Goal: Information Seeking & Learning: Compare options

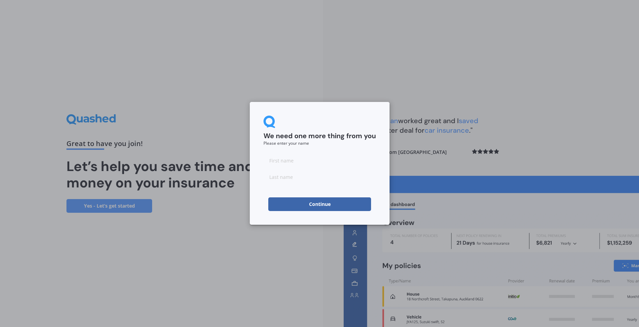
click at [309, 163] on input at bounding box center [319, 161] width 112 height 14
type input "[PERSON_NAME]"
click at [293, 195] on form "We need one more thing from you Please enter your name [PERSON_NAME] Continue" at bounding box center [319, 164] width 112 height 96
click at [301, 199] on button "Continue" at bounding box center [319, 205] width 103 height 14
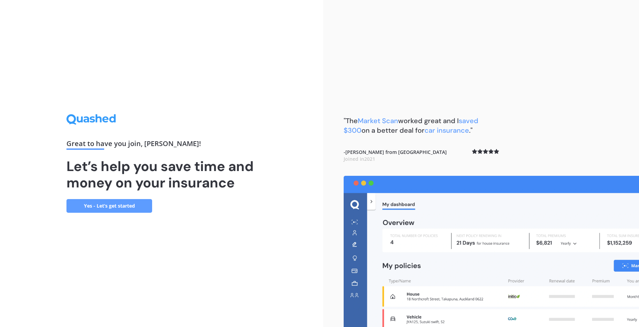
click at [238, 173] on h1 "Let’s help you save time and money on your insurance" at bounding box center [161, 174] width 190 height 33
click at [120, 201] on link "Yes - Let’s get started" at bounding box center [109, 206] width 86 height 14
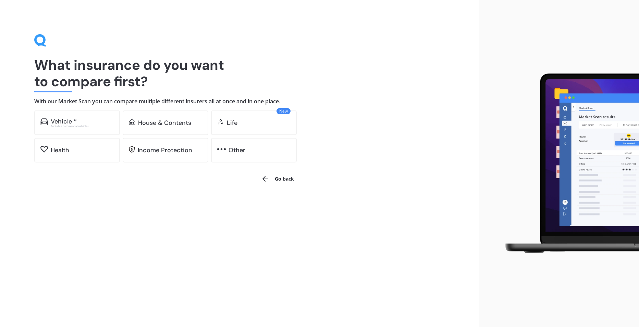
click at [107, 76] on h1 "What insurance do you want to compare first?" at bounding box center [239, 73] width 411 height 33
click at [92, 126] on div "Excludes commercial vehicles" at bounding box center [82, 126] width 63 height 3
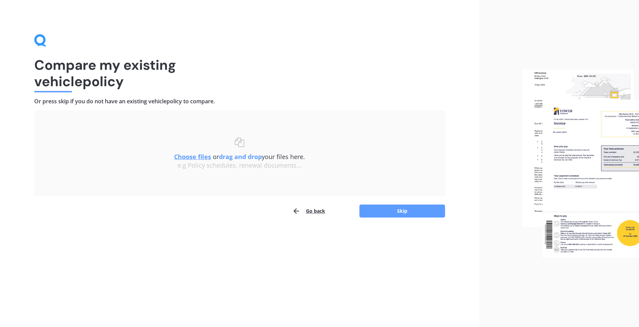
click at [574, 169] on img at bounding box center [580, 164] width 117 height 188
click at [193, 156] on u "Choose files" at bounding box center [192, 157] width 37 height 8
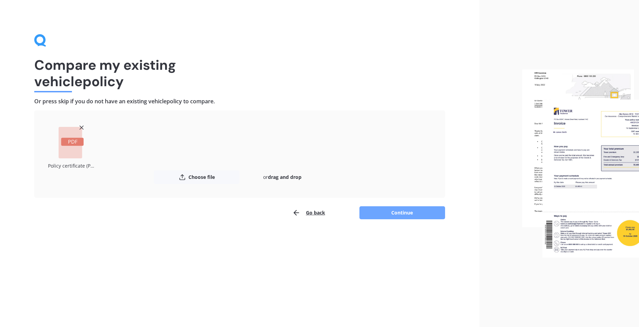
click at [394, 216] on button "Continue" at bounding box center [402, 212] width 86 height 13
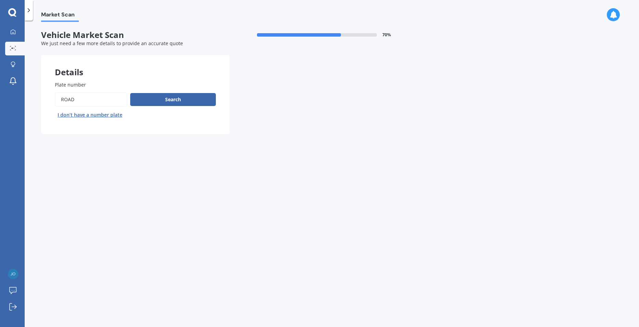
click at [93, 100] on input "Plate number" at bounding box center [91, 99] width 73 height 14
type input "gud613"
click at [171, 100] on button "Search" at bounding box center [173, 99] width 86 height 13
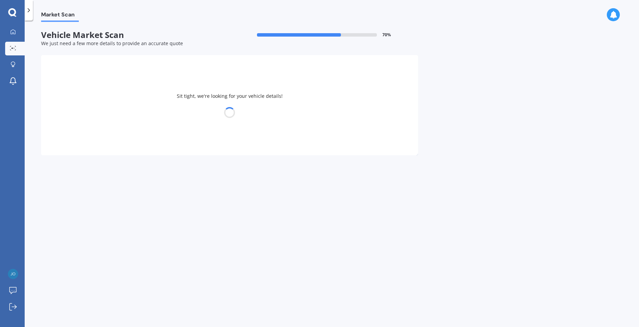
select select "MITSUBISHI"
select select "LANCER"
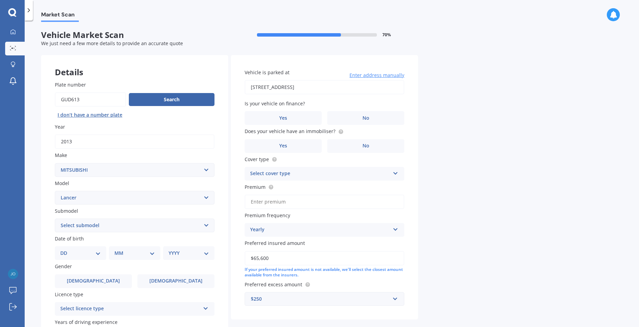
click at [135, 220] on select "Select submodel (All other) 2.0P 4X4 non-turbo Cedia non-turbo Cedia Turbo Dies…" at bounding box center [135, 226] width 160 height 14
click at [347, 114] on label "No" at bounding box center [365, 118] width 77 height 14
click at [0, 0] on input "No" at bounding box center [0, 0] width 0 height 0
click at [340, 131] on icon at bounding box center [340, 130] width 1 height 1
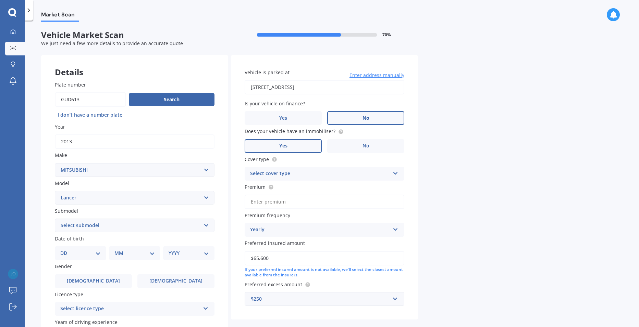
click at [309, 141] on label "Yes" at bounding box center [282, 146] width 77 height 14
click at [0, 0] on input "Yes" at bounding box center [0, 0] width 0 height 0
click at [306, 172] on div "Select cover type" at bounding box center [320, 174] width 140 height 8
click at [290, 209] on div "Comprehensive" at bounding box center [324, 212] width 159 height 12
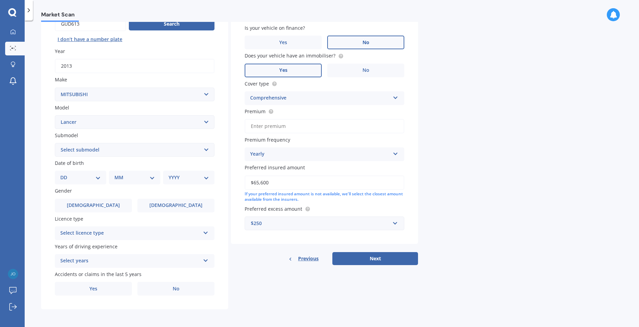
click at [96, 151] on select "Select submodel (All other) 2.0P 4X4 non-turbo Cedia non-turbo Cedia Turbo Dies…" at bounding box center [135, 150] width 160 height 14
click at [97, 144] on select "Select submodel (All other) 2.0P 4X4 non-turbo Cedia non-turbo Cedia Turbo Dies…" at bounding box center [135, 150] width 160 height 14
select select "SE I"
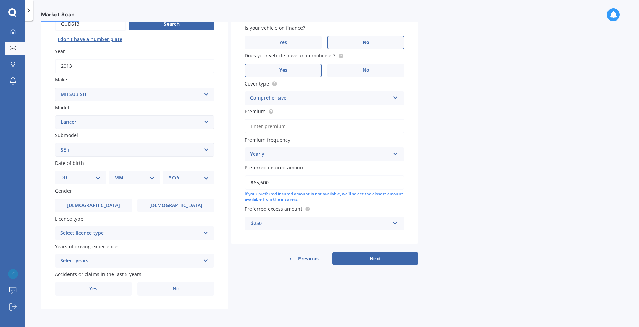
click at [55, 143] on select "Select submodel (All other) 2.0P 4X4 non-turbo Cedia non-turbo Cedia Turbo Dies…" at bounding box center [135, 150] width 160 height 14
click at [86, 179] on select "DD 01 02 03 04 05 06 07 08 09 10 11 12 13 14 15 16 17 18 19 20 21 22 23 24 25 2…" at bounding box center [80, 178] width 40 height 8
select select "12"
click at [66, 174] on select "DD 01 02 03 04 05 06 07 08 09 10 11 12 13 14 15 16 17 18 19 20 21 22 23 24 25 2…" at bounding box center [80, 178] width 40 height 8
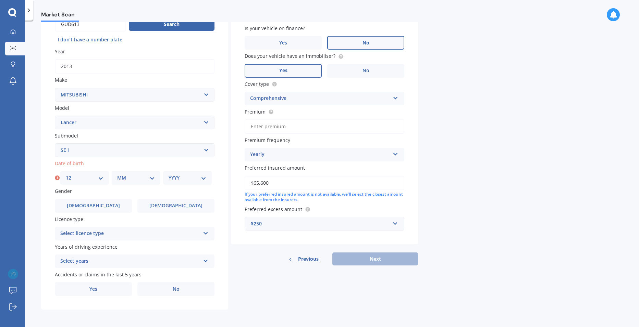
click at [122, 178] on select "MM 01 02 03 04 05 06 07 08 09 10 11 12" at bounding box center [136, 178] width 38 height 8
click at [117, 174] on select "MM 01 02 03 04 05 06 07 08 09 10 11 12" at bounding box center [136, 178] width 38 height 8
click at [146, 179] on select "MM 01 02 03 04 05 06 07 08 09 10 11 12" at bounding box center [136, 178] width 38 height 8
select select "03"
click at [117, 174] on select "MM 01 02 03 04 05 06 07 08 09 10 11 12" at bounding box center [136, 178] width 38 height 8
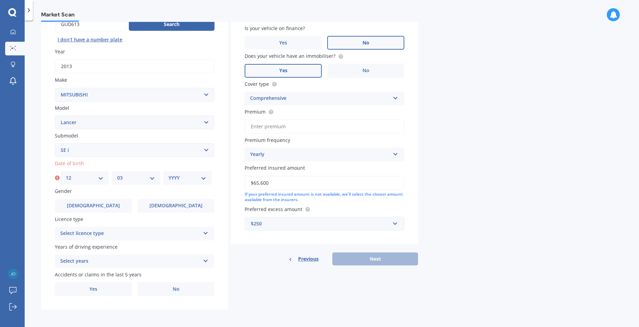
click at [172, 180] on select "YYYY 2025 2024 2023 2022 2021 2020 2019 2018 2017 2016 2015 2014 2013 2012 2011…" at bounding box center [187, 178] width 38 height 8
select select "1994"
click at [168, 174] on select "YYYY 2025 2024 2023 2022 2021 2020 2019 2018 2017 2016 2015 2014 2013 2012 2011…" at bounding box center [187, 178] width 38 height 8
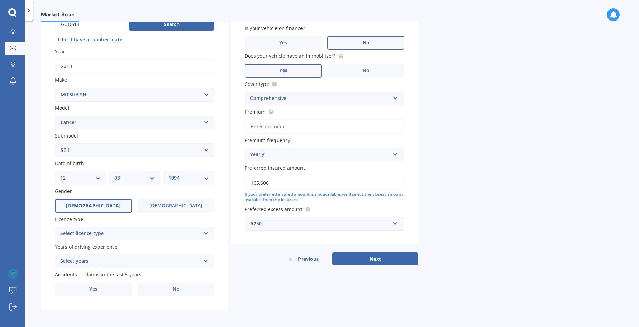
click at [108, 205] on label "[DEMOGRAPHIC_DATA]" at bounding box center [93, 206] width 77 height 14
click at [0, 0] on input "[DEMOGRAPHIC_DATA]" at bounding box center [0, 0] width 0 height 0
click at [117, 227] on div "Select licence type NZ Full NZ Restricted NZ Learners [GEOGRAPHIC_DATA] [GEOGRA…" at bounding box center [135, 234] width 160 height 14
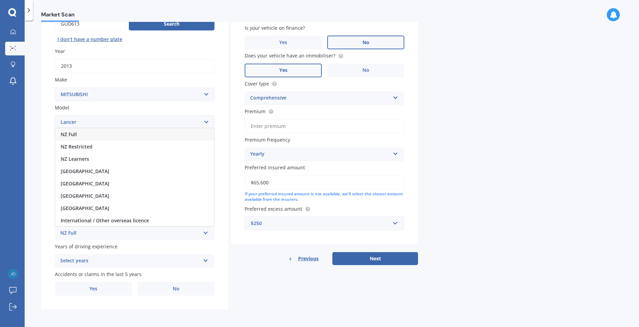
click at [102, 138] on div "NZ Full" at bounding box center [134, 134] width 159 height 12
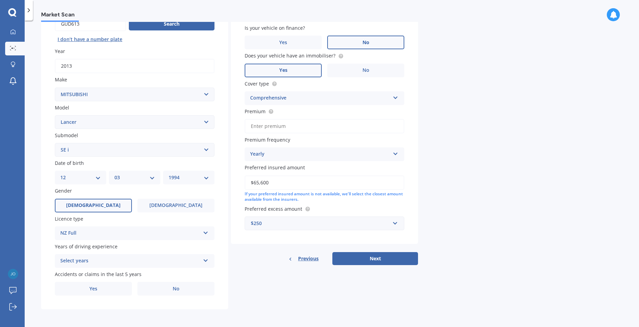
click at [107, 264] on div "Select years" at bounding box center [130, 261] width 140 height 8
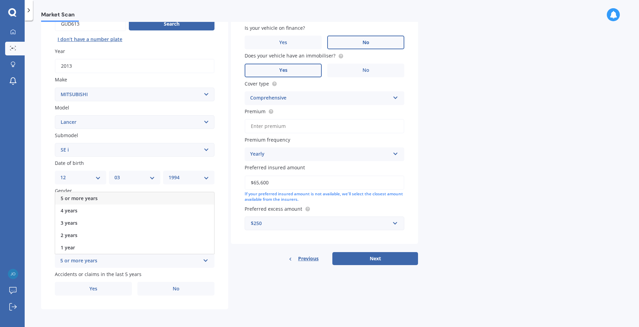
click at [115, 199] on div "5 or more years" at bounding box center [134, 198] width 159 height 12
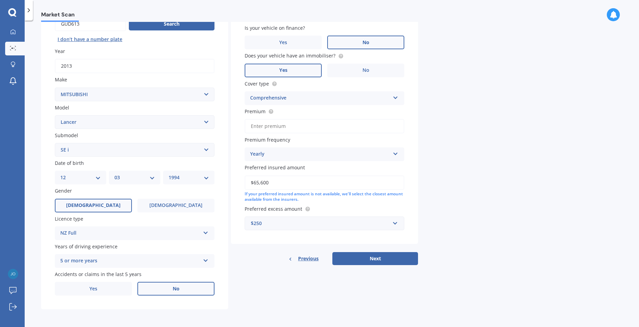
click at [178, 289] on span "No" at bounding box center [176, 289] width 7 height 6
click at [0, 0] on input "No" at bounding box center [0, 0] width 0 height 0
click at [261, 293] on div "Details Plate number Search I don’t have a number plate Year [DATE] Make Select…" at bounding box center [229, 144] width 377 height 330
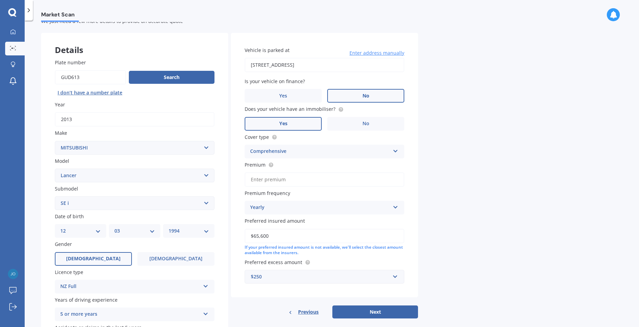
scroll to position [0, 0]
click at [284, 239] on input "$65,600" at bounding box center [324, 236] width 160 height 14
click at [284, 239] on input "$65,600" at bounding box center [324, 235] width 160 height 14
click at [474, 227] on div "Market Scan Vehicle Market Scan 70 % We just need a few more details to provide…" at bounding box center [332, 175] width 614 height 307
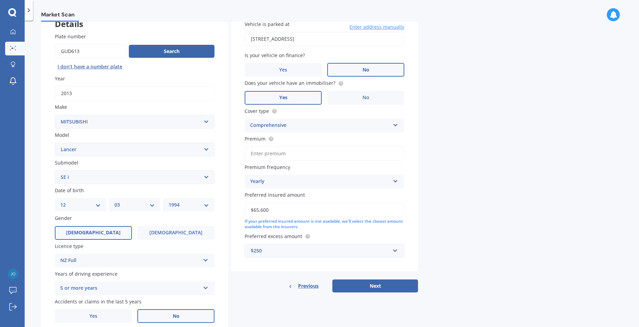
scroll to position [0, 0]
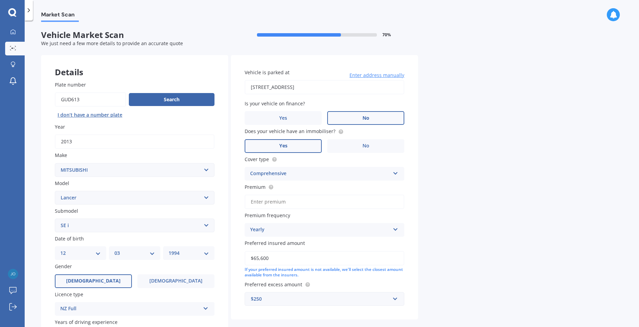
click at [295, 198] on input "Premium" at bounding box center [324, 202] width 160 height 14
paste input "$1,211.10"
drag, startPoint x: 252, startPoint y: 202, endPoint x: 246, endPoint y: 206, distance: 7.5
click at [245, 203] on input "$1,211.10" at bounding box center [324, 202] width 160 height 14
click at [277, 204] on input "$1,211.10" at bounding box center [324, 202] width 160 height 14
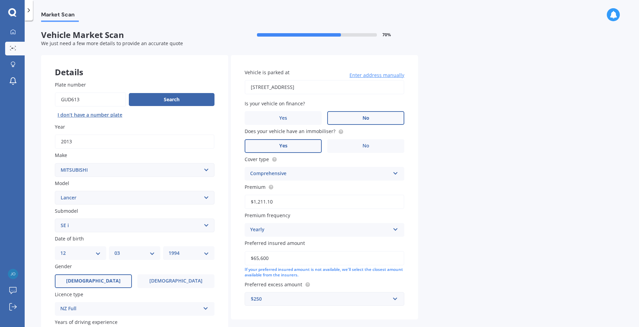
click at [282, 202] on input "$1,211.10" at bounding box center [324, 202] width 160 height 14
type input "$1,211.10"
click at [283, 223] on div "Premium frequency Yearly Yearly Six-Monthly Quarterly Monthly Fortnightly Weekly" at bounding box center [324, 224] width 160 height 25
click at [281, 226] on div "Yearly" at bounding box center [320, 230] width 140 height 8
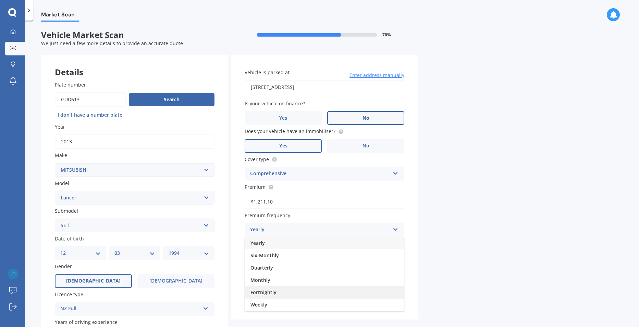
click at [273, 290] on span "Fortnightly" at bounding box center [263, 292] width 26 height 7
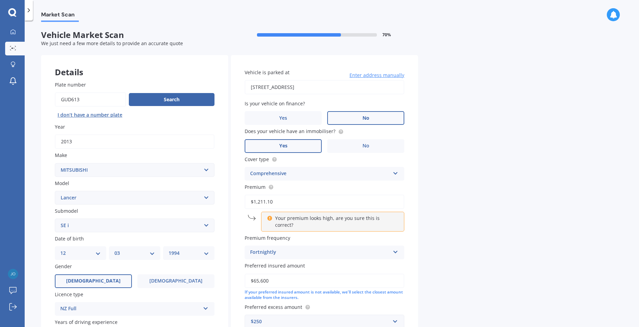
click at [455, 230] on div "Market Scan Vehicle Market Scan 70 % We just need a few more details to provide…" at bounding box center [332, 175] width 614 height 307
click at [281, 251] on div "Fortnightly Yearly Six-Monthly Quarterly Monthly Fortnightly Weekly" at bounding box center [324, 253] width 160 height 14
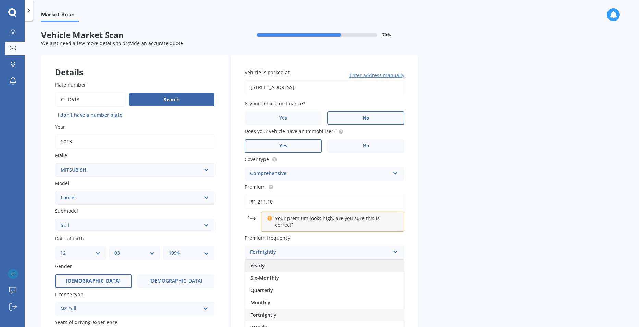
click at [279, 260] on div "Yearly" at bounding box center [324, 266] width 159 height 12
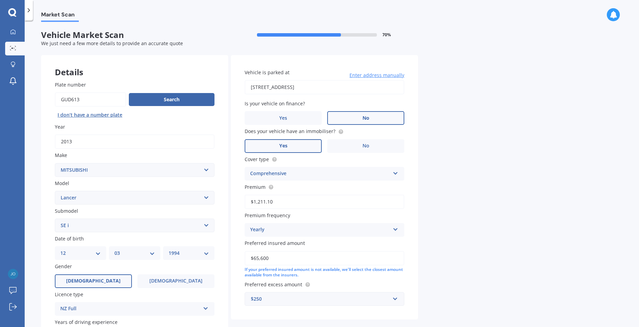
click at [473, 231] on div "Market Scan Vehicle Market Scan 70 % We just need a few more details to provide…" at bounding box center [332, 175] width 614 height 307
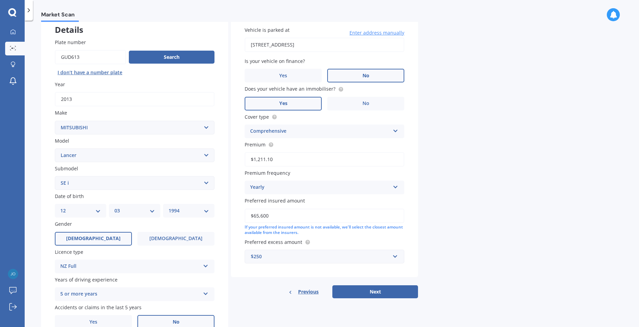
scroll to position [43, 0]
click at [330, 214] on input "$65,600" at bounding box center [324, 215] width 160 height 14
click at [327, 198] on label "Preferred insured amount" at bounding box center [322, 200] width 157 height 7
click at [327, 208] on input "$10,000" at bounding box center [324, 215] width 160 height 14
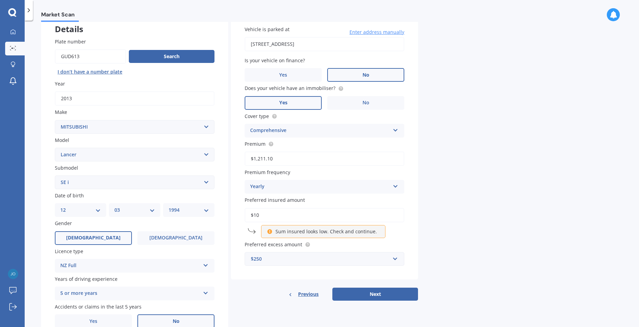
type input "$1"
type input "$5"
type input "$2"
type input "$4"
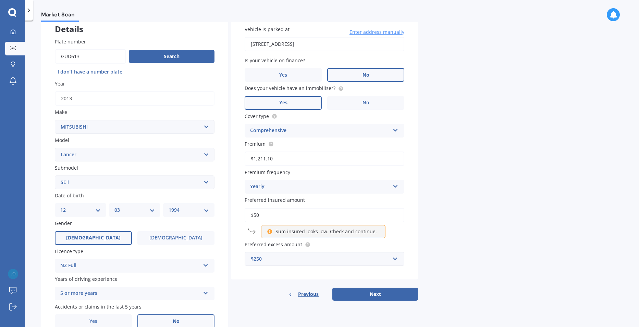
type input "$5"
type input "$10,000"
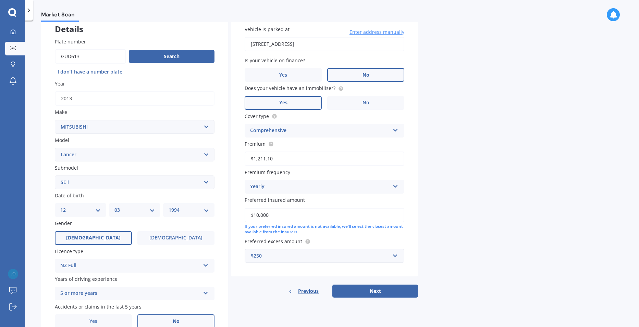
click at [495, 176] on div "Market Scan Vehicle Market Scan 70 % We just need a few more details to provide…" at bounding box center [332, 175] width 614 height 307
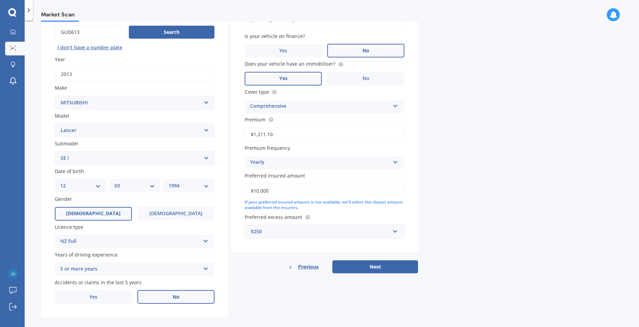
scroll to position [76, 0]
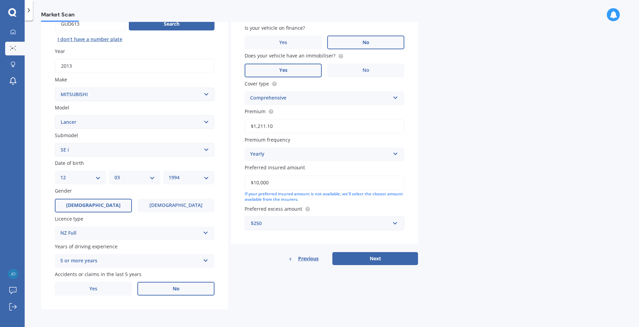
click at [363, 221] on div "$250" at bounding box center [320, 224] width 139 height 8
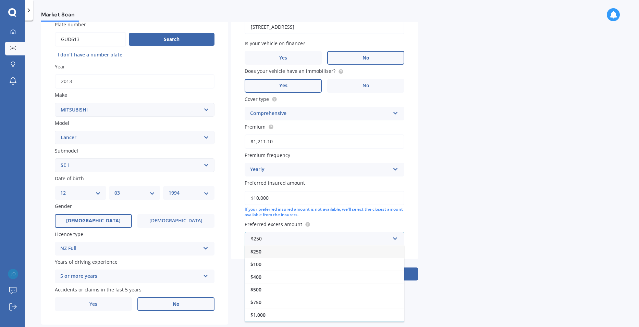
scroll to position [60, 0]
click at [341, 248] on div "$250" at bounding box center [324, 252] width 159 height 13
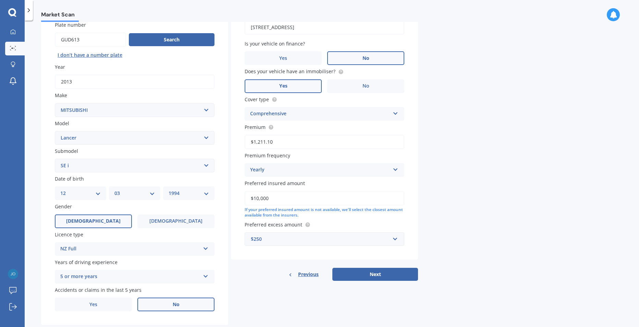
click at [345, 237] on div "$250" at bounding box center [320, 240] width 139 height 8
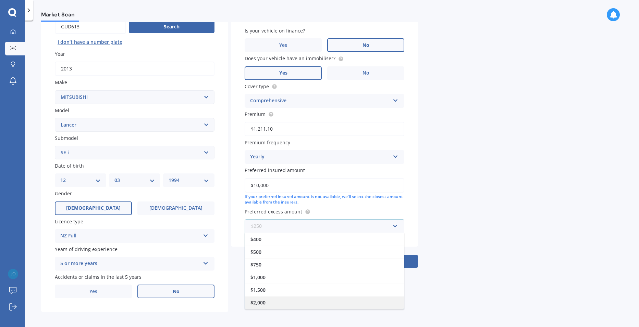
scroll to position [76, 0]
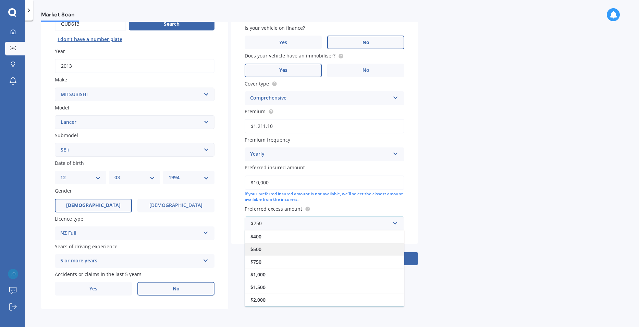
click at [278, 251] on div "$500" at bounding box center [324, 249] width 159 height 13
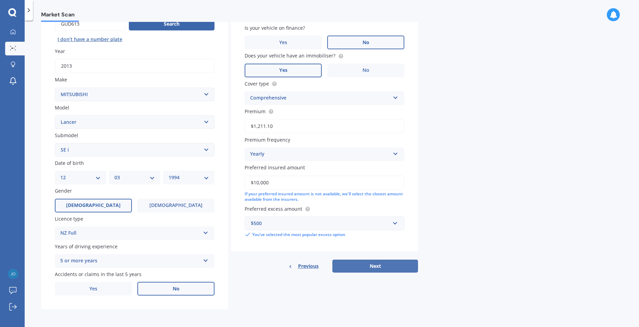
click at [364, 264] on button "Next" at bounding box center [375, 266] width 86 height 13
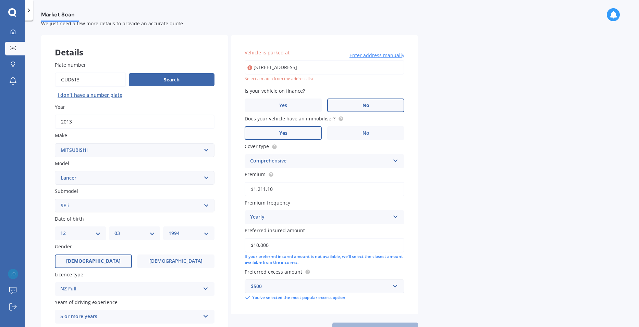
scroll to position [19, 0]
type input "[STREET_ADDRESS]"
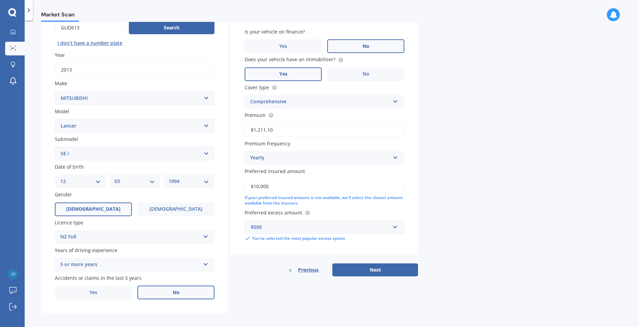
scroll to position [76, 0]
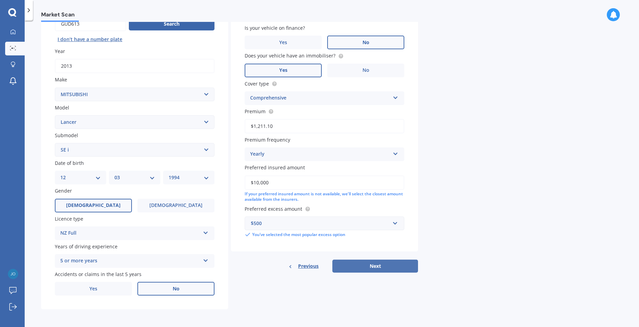
click at [373, 266] on button "Next" at bounding box center [375, 266] width 86 height 13
select select "12"
select select "03"
select select "1994"
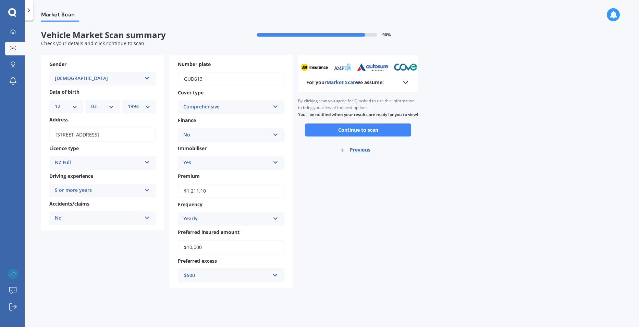
scroll to position [0, 0]
click at [380, 136] on button "Continue to scan" at bounding box center [358, 130] width 106 height 13
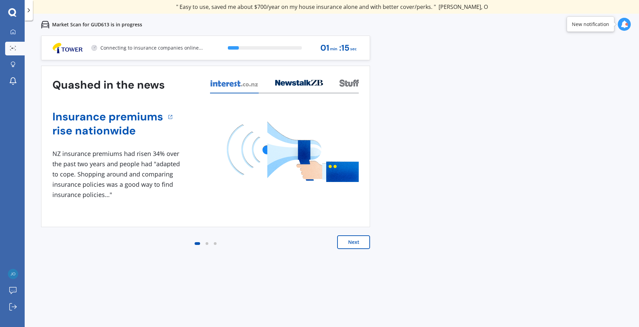
click at [347, 245] on button "Next" at bounding box center [353, 243] width 33 height 14
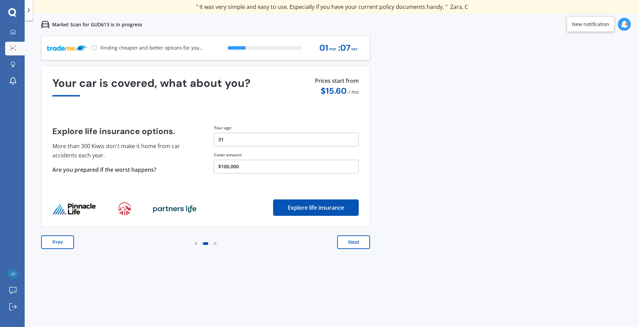
click at [342, 239] on button "Next" at bounding box center [353, 243] width 33 height 14
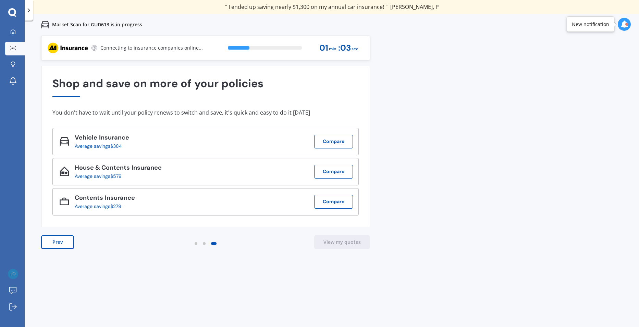
click at [57, 237] on button "Prev" at bounding box center [57, 243] width 33 height 14
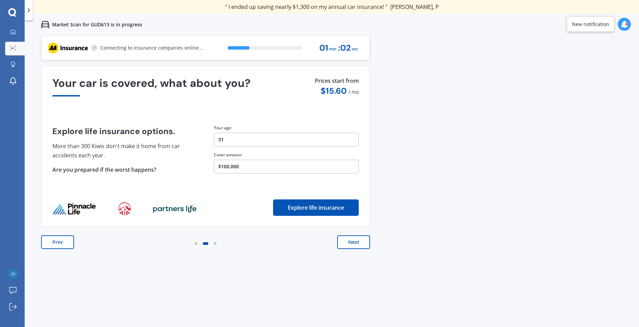
drag, startPoint x: 377, startPoint y: 247, endPoint x: 350, endPoint y: 241, distance: 27.6
click at [376, 247] on div "Previous 80,000+ [DEMOGRAPHIC_DATA] consumers have signed up to shop and save t…" at bounding box center [332, 199] width 614 height 327
click at [352, 241] on button "Next" at bounding box center [353, 243] width 33 height 14
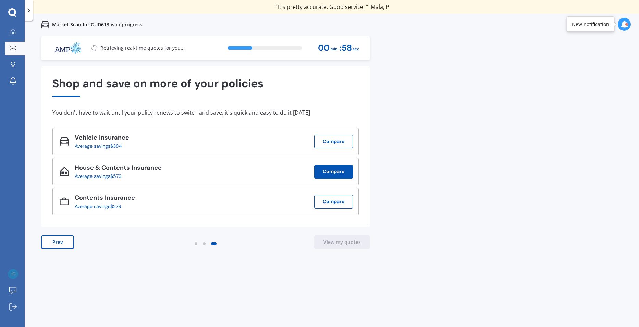
click at [335, 172] on button "Compare" at bounding box center [333, 172] width 39 height 14
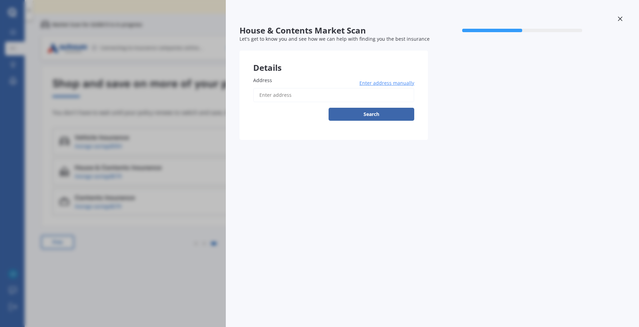
click at [323, 99] on input "Address" at bounding box center [333, 95] width 161 height 14
type input "[STREET_ADDRESS]"
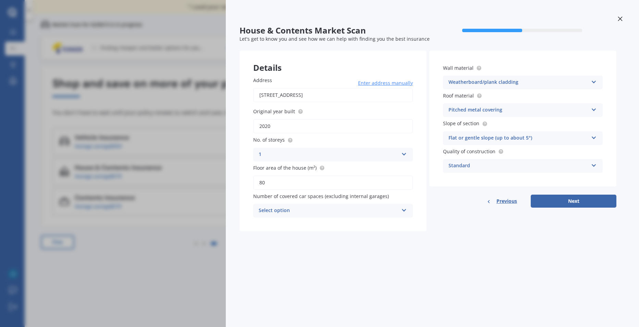
click at [384, 211] on div "Select option" at bounding box center [329, 211] width 140 height 8
click at [362, 223] on div "0" at bounding box center [332, 224] width 159 height 12
click at [403, 231] on div "Address [STREET_ADDRESS] Enter address manually Search Original year built 2020…" at bounding box center [332, 147] width 187 height 168
click at [532, 166] on div "Standard" at bounding box center [518, 166] width 140 height 8
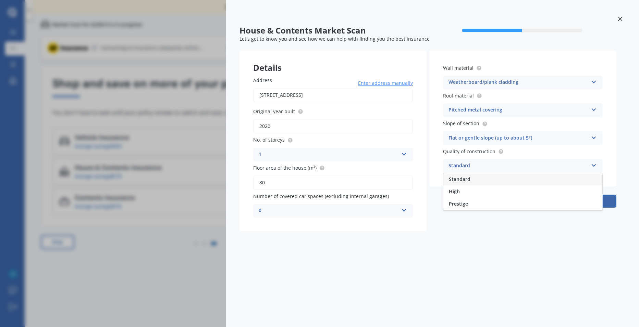
click at [532, 166] on div "Standard" at bounding box center [518, 166] width 140 height 8
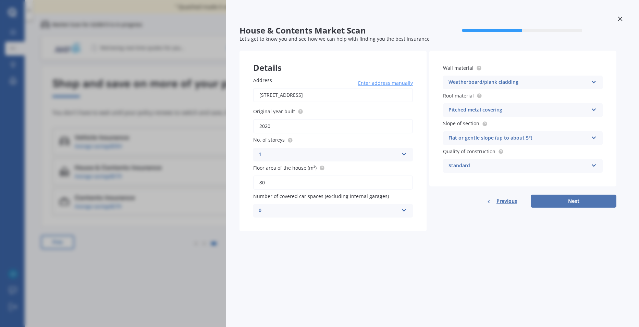
click at [556, 198] on button "Next" at bounding box center [573, 201] width 86 height 13
select select "12"
select select "03"
select select "1994"
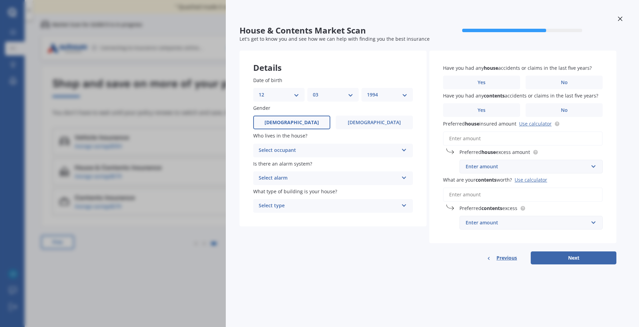
click at [316, 151] on div "Select occupant" at bounding box center [329, 151] width 140 height 8
click at [304, 168] on div "Owner" at bounding box center [332, 164] width 159 height 12
click at [304, 168] on div "Is there an alarm system? Select alarm Yes, monitored Yes, not monitored No" at bounding box center [333, 172] width 160 height 25
drag, startPoint x: 304, startPoint y: 168, endPoint x: 301, endPoint y: 173, distance: 5.5
click at [301, 173] on div "Select alarm Yes, monitored Yes, not monitored No" at bounding box center [333, 179] width 160 height 14
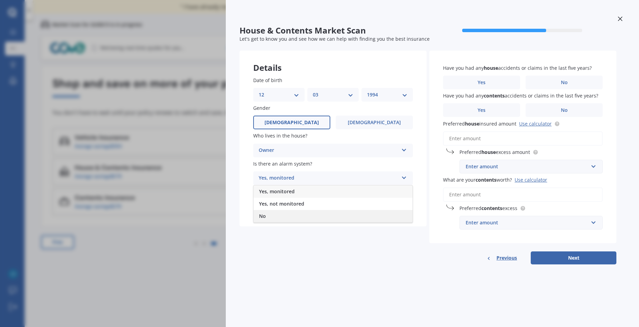
click at [277, 214] on div "No" at bounding box center [332, 216] width 159 height 12
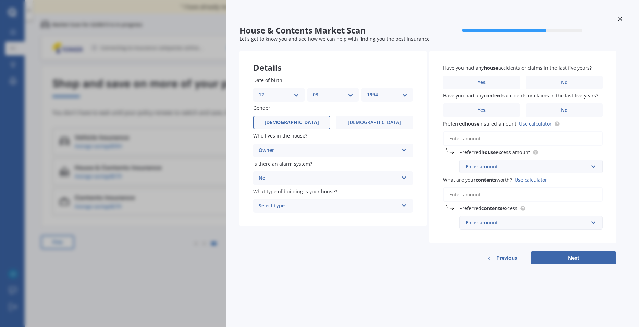
click at [294, 239] on div "Details Date of birth DD 01 02 03 04 05 06 07 08 09 10 11 12 13 14 15 16 17 18 …" at bounding box center [427, 158] width 377 height 214
click at [312, 179] on div "No" at bounding box center [329, 178] width 140 height 8
click at [310, 204] on div "Select type" at bounding box center [329, 206] width 140 height 8
click at [310, 204] on div "Freestanding" at bounding box center [329, 206] width 140 height 8
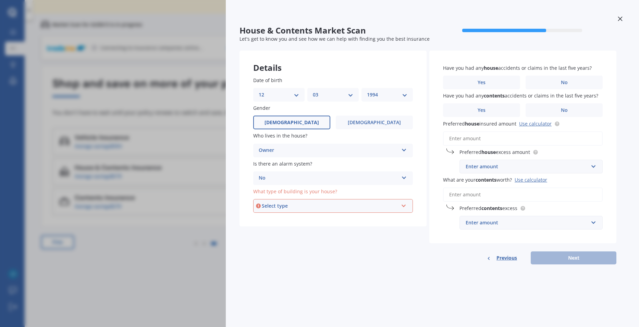
click at [314, 191] on span "What type of building is your house?" at bounding box center [295, 191] width 84 height 7
click at [302, 210] on div "Select type" at bounding box center [330, 206] width 136 height 8
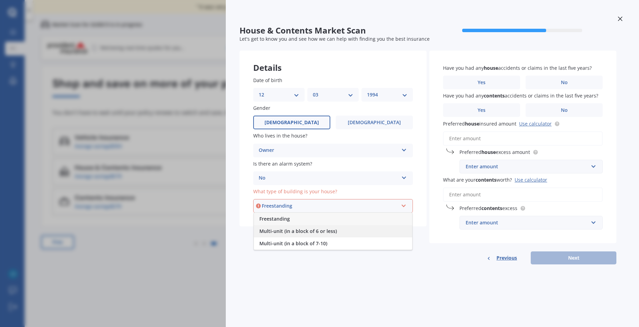
click at [329, 230] on span "Multi-unit (in a block of 6 or less)" at bounding box center [297, 231] width 77 height 7
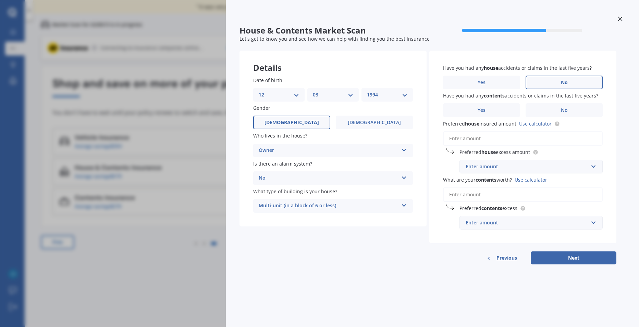
click at [550, 87] on label "No" at bounding box center [563, 83] width 77 height 14
click at [0, 0] on input "No" at bounding box center [0, 0] width 0 height 0
click at [519, 67] on span "Have you had any house accidents or claims in the last five years?" at bounding box center [517, 68] width 149 height 7
click at [542, 106] on label "No" at bounding box center [563, 110] width 77 height 14
click at [0, 0] on input "No" at bounding box center [0, 0] width 0 height 0
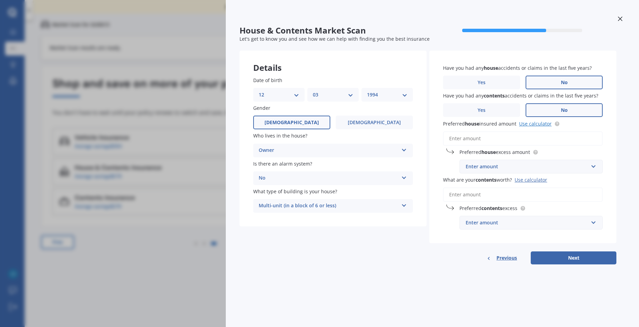
click at [543, 124] on link "Use calculator" at bounding box center [535, 124] width 33 height 7
click at [502, 139] on input "Preferred house insured amount Use calculator" at bounding box center [523, 138] width 160 height 14
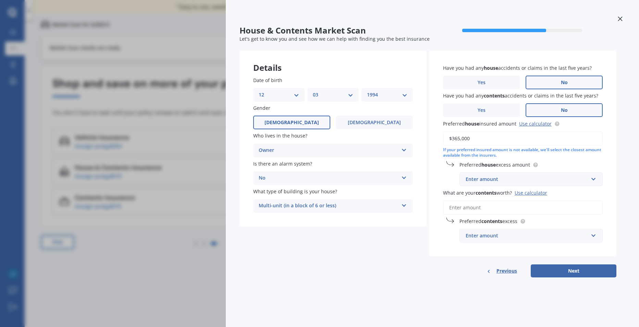
type input "$365,000"
click at [507, 154] on div "If your preferred insured amount is not available, we'll select the closest amo…" at bounding box center [523, 153] width 160 height 12
click at [522, 175] on input "text" at bounding box center [528, 179] width 137 height 13
click at [494, 193] on div "$400" at bounding box center [531, 192] width 142 height 13
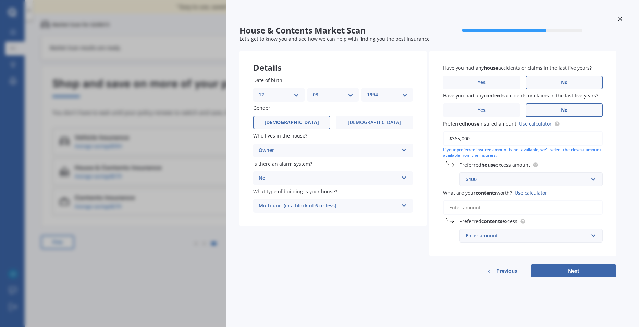
click at [504, 177] on div "$400" at bounding box center [526, 180] width 123 height 8
click at [477, 206] on div "$500" at bounding box center [531, 205] width 142 height 13
click at [450, 181] on div "Preferred house excess amount $500 $300 $400 $500 $750 $1,000 $2,000 $2,500" at bounding box center [523, 173] width 160 height 25
click at [475, 180] on div "$500" at bounding box center [526, 180] width 123 height 8
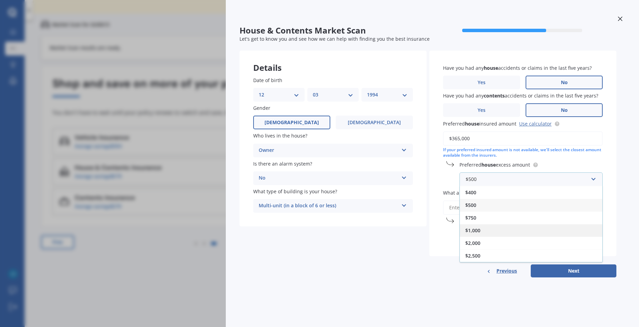
click at [475, 232] on span "$1,000" at bounding box center [472, 230] width 15 height 7
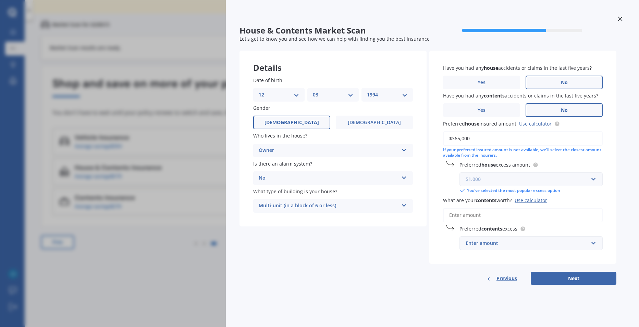
click at [592, 178] on input "text" at bounding box center [528, 179] width 137 height 13
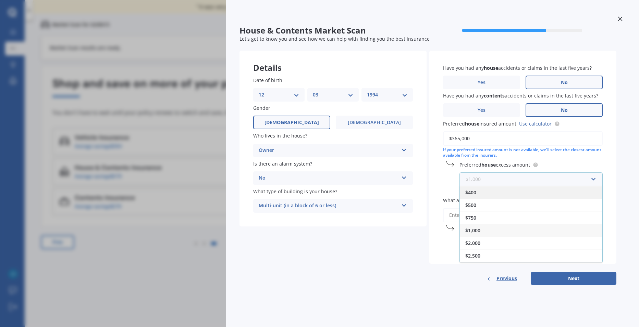
scroll to position [0, 0]
click at [541, 192] on div "$300" at bounding box center [531, 192] width 142 height 13
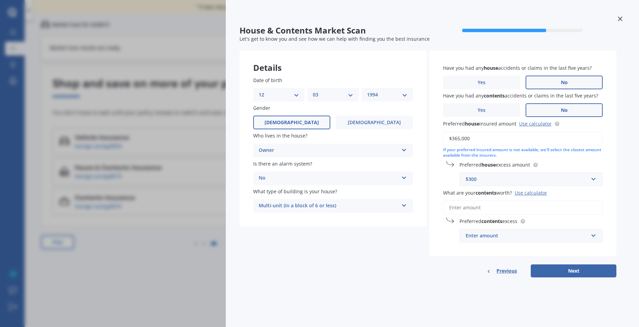
click at [587, 177] on div "$300" at bounding box center [526, 180] width 123 height 8
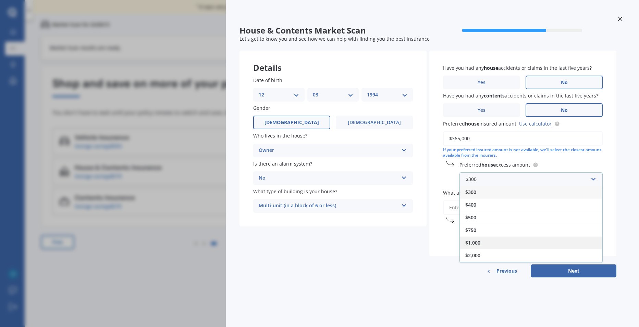
click at [549, 241] on div "$1,000" at bounding box center [531, 243] width 142 height 13
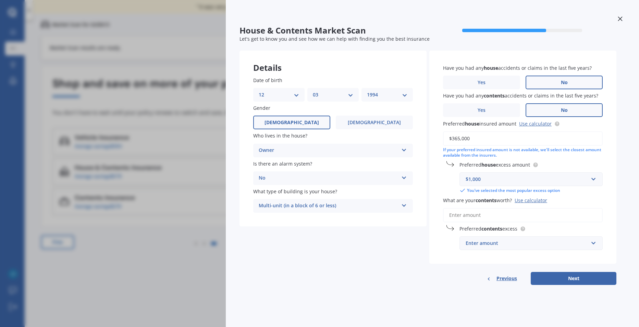
click at [586, 163] on label "Preferred house excess amount" at bounding box center [529, 164] width 140 height 7
click at [577, 174] on input "text" at bounding box center [528, 179] width 137 height 13
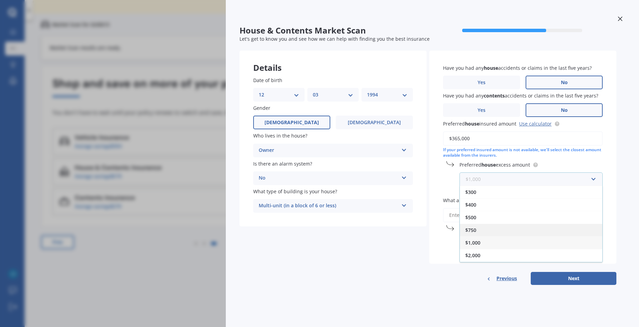
scroll to position [12, 0]
click at [490, 253] on div "$2,500" at bounding box center [531, 256] width 142 height 13
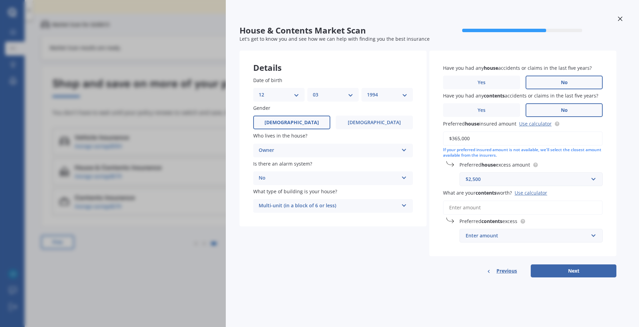
click at [552, 167] on label "Preferred house excess amount" at bounding box center [529, 164] width 140 height 7
click at [504, 68] on span "Have you had any house accidents or claims in the last five years?" at bounding box center [517, 68] width 149 height 7
click at [334, 242] on div "Details Date of birth DD 01 02 03 04 05 06 07 08 09 10 11 12 13 14 15 16 17 18 …" at bounding box center [427, 164] width 377 height 227
click at [530, 184] on input "text" at bounding box center [528, 179] width 137 height 13
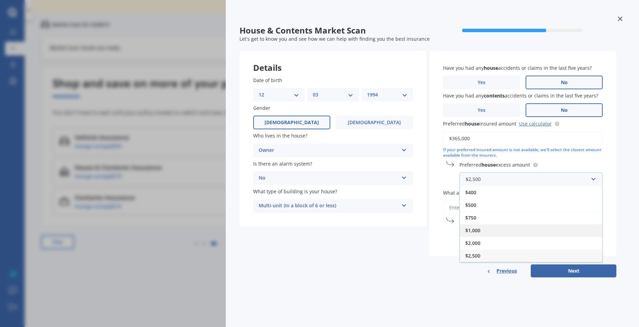
click at [533, 229] on div "$1,000" at bounding box center [531, 230] width 142 height 13
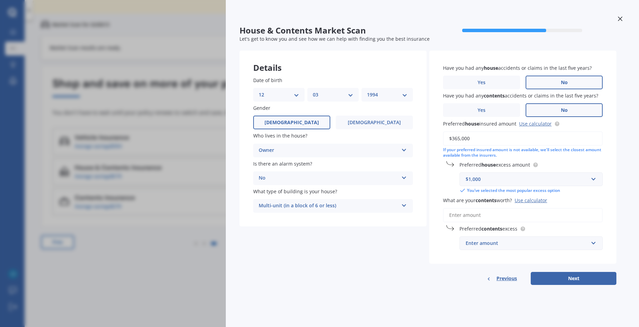
click at [531, 179] on div "$1,000" at bounding box center [526, 180] width 123 height 8
click at [511, 230] on div "$1,000" at bounding box center [531, 230] width 142 height 13
click at [444, 267] on div "Have you had any house accidents or claims in the last five years? Yes No Have …" at bounding box center [522, 168] width 187 height 235
click at [569, 195] on div "Have you had any house accidents or claims in the last five years? Yes No Have …" at bounding box center [522, 157] width 187 height 213
click at [478, 217] on input "What are your contents worth? Use calculator" at bounding box center [523, 215] width 160 height 14
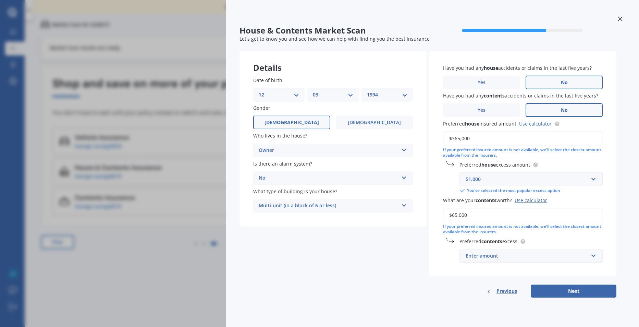
type input "$65,000"
click at [443, 257] on div "Preferred contents excess Enter amount $250 $300 $400 $500 $750 $1,000 $2,000" at bounding box center [523, 250] width 160 height 25
click at [483, 260] on div "Enter amount" at bounding box center [526, 256] width 123 height 8
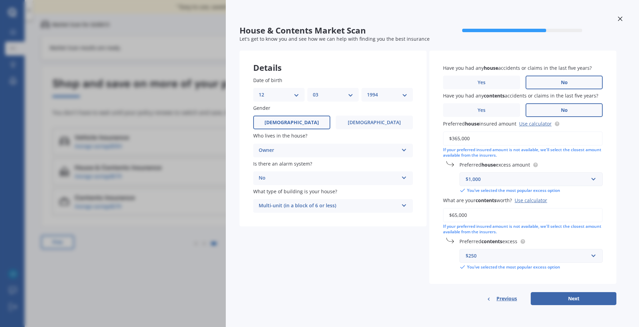
click at [416, 238] on div "Details Date of birth DD 01 02 03 04 05 06 07 08 09 10 11 12 13 14 15 16 17 18 …" at bounding box center [427, 178] width 377 height 255
click at [488, 253] on div "$250" at bounding box center [526, 256] width 123 height 8
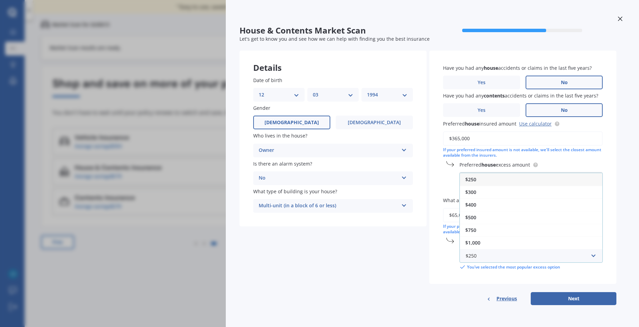
click at [480, 180] on div "$250" at bounding box center [531, 179] width 142 height 13
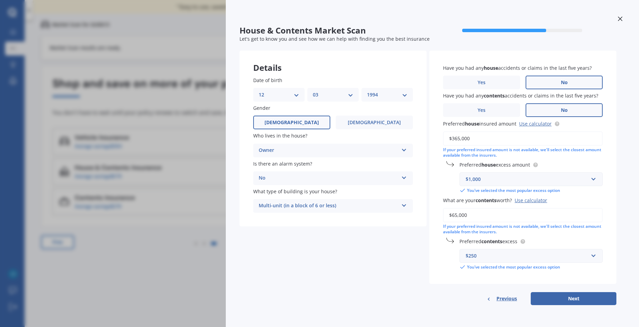
click at [419, 262] on div "Details Date of birth DD 01 02 03 04 05 06 07 08 09 10 11 12 13 14 15 16 17 18 …" at bounding box center [427, 178] width 377 height 255
click at [570, 302] on button "Next" at bounding box center [573, 298] width 86 height 13
select select "12"
select select "03"
select select "1994"
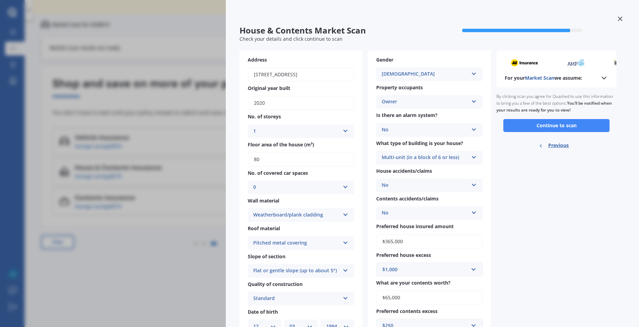
click at [585, 80] on div "For your Market Scan we assume:" at bounding box center [555, 78] width 103 height 8
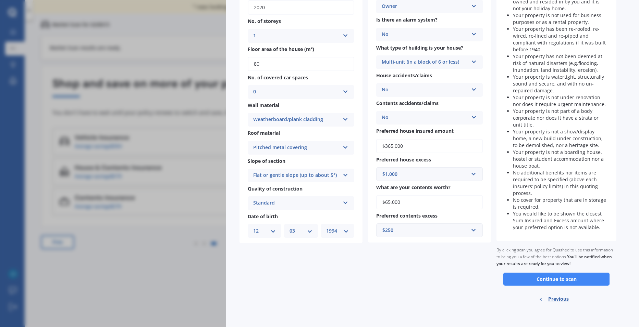
scroll to position [97, 0]
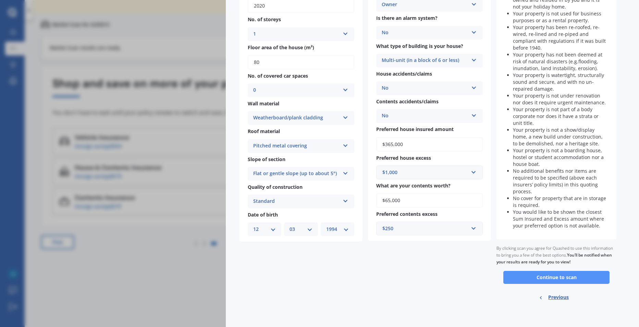
click at [550, 278] on button "Continue to scan" at bounding box center [556, 277] width 106 height 13
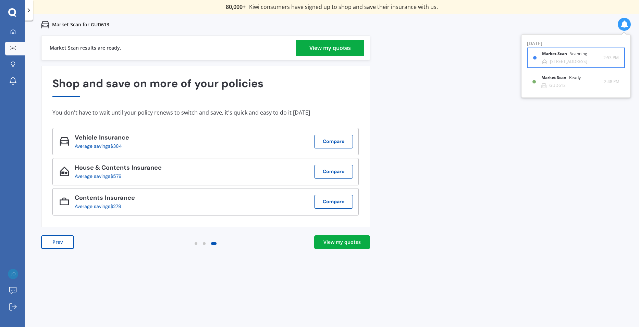
click at [564, 59] on div "[STREET_ADDRESS]" at bounding box center [568, 61] width 37 height 5
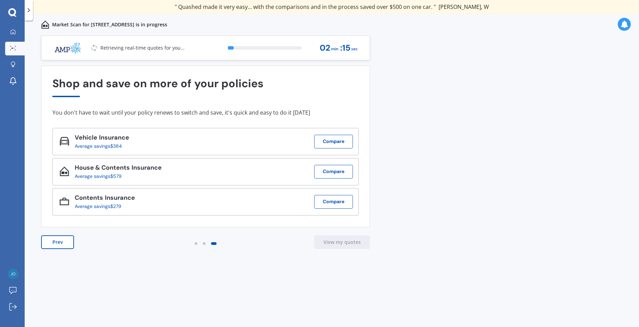
click at [180, 87] on div "Shop and save on more of your policies" at bounding box center [205, 87] width 306 height 20
click at [17, 32] on div at bounding box center [13, 32] width 10 height 6
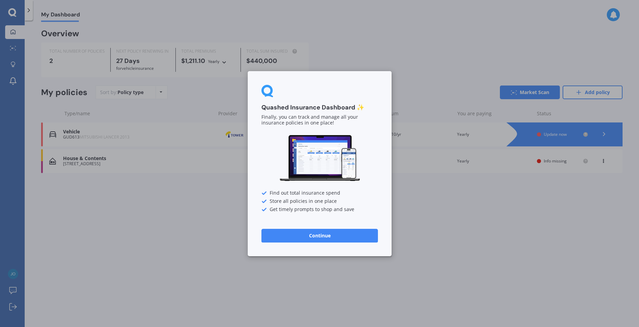
click at [321, 235] on button "Continue" at bounding box center [319, 236] width 116 height 14
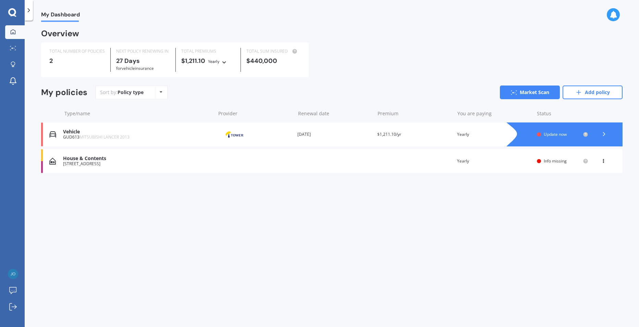
click at [556, 134] on span "Update now" at bounding box center [554, 134] width 23 height 6
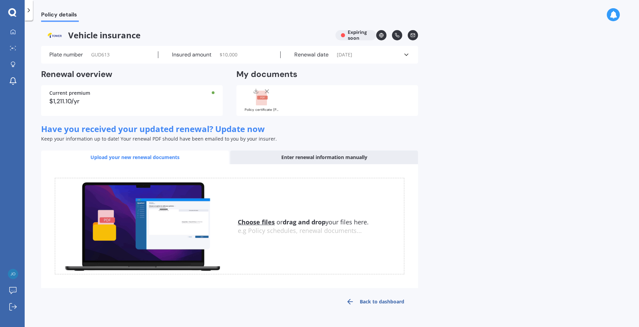
click at [289, 155] on div "Enter renewal information manually" at bounding box center [324, 158] width 188 height 14
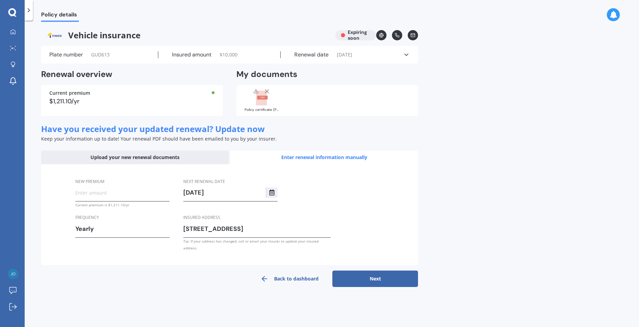
click at [180, 160] on div "Upload your new renewal documents" at bounding box center [135, 158] width 188 height 14
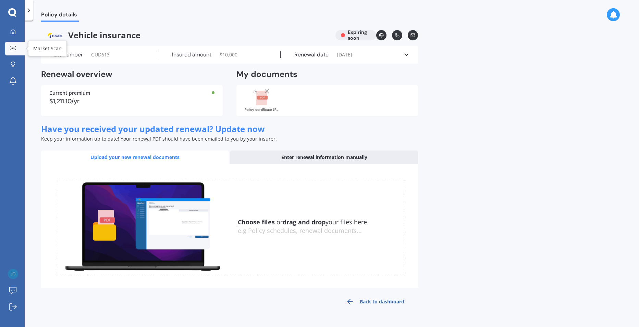
click at [14, 46] on icon at bounding box center [13, 48] width 6 height 4
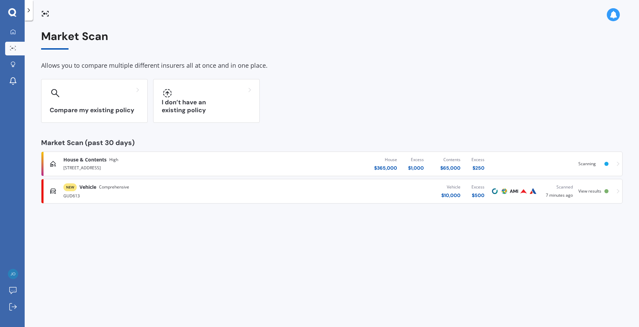
click at [186, 194] on div "GUD613" at bounding box center [166, 195] width 206 height 8
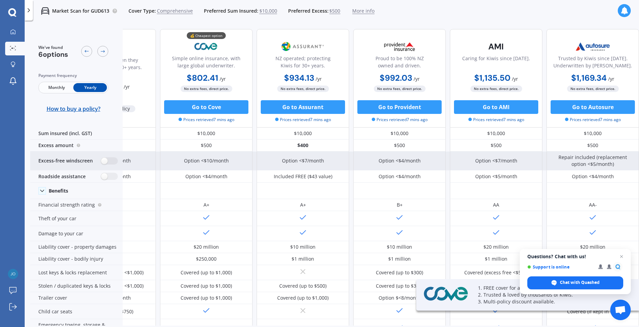
scroll to position [0, 63]
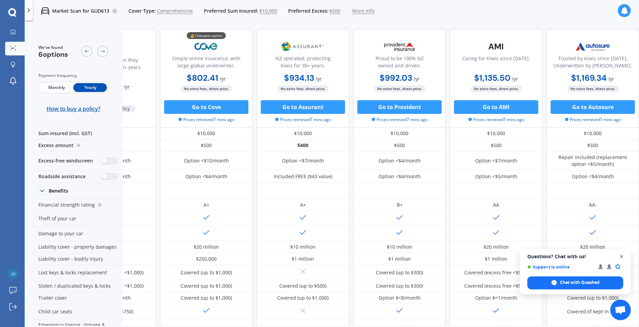
click at [620, 255] on span "Close chat" at bounding box center [621, 257] width 9 height 9
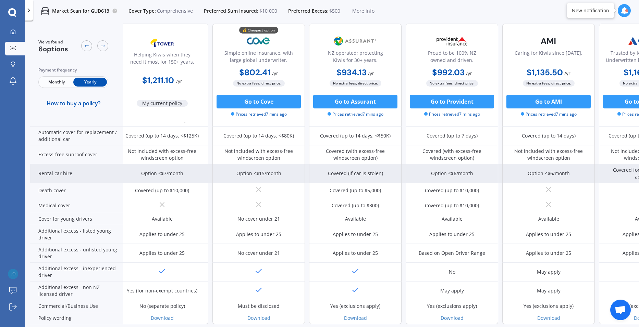
scroll to position [0, 0]
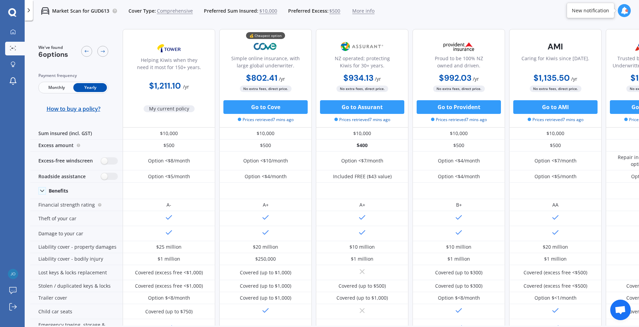
click at [279, 59] on div "Simple online insurance, with large global underwriter." at bounding box center [265, 63] width 81 height 17
